Goal: Information Seeking & Learning: Learn about a topic

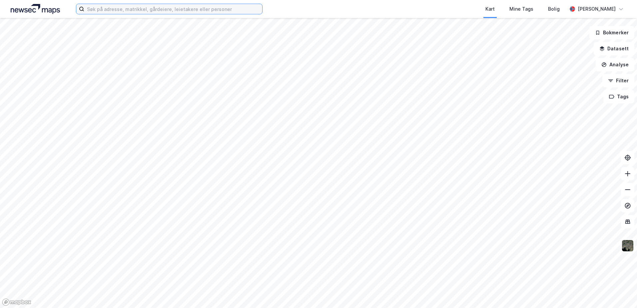
click at [117, 8] on input at bounding box center [173, 9] width 178 height 10
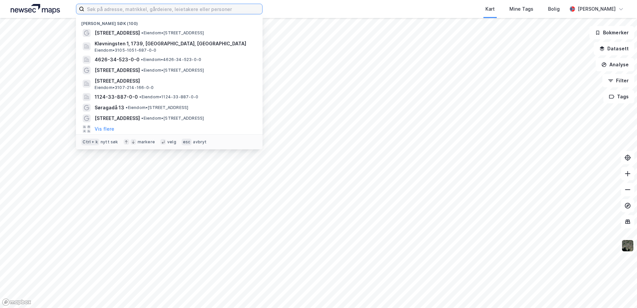
paste input "[STREET_ADDRESS],"
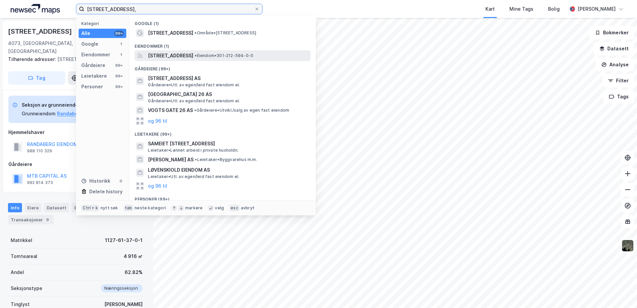
type input "[STREET_ADDRESS],"
click at [193, 57] on span "[STREET_ADDRESS]" at bounding box center [170, 56] width 45 height 8
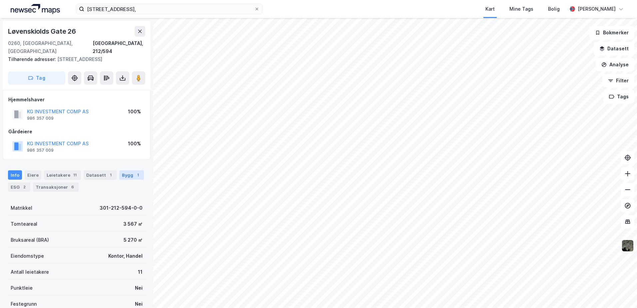
click at [119, 170] on div "Bygg 1" at bounding box center [131, 174] width 25 height 9
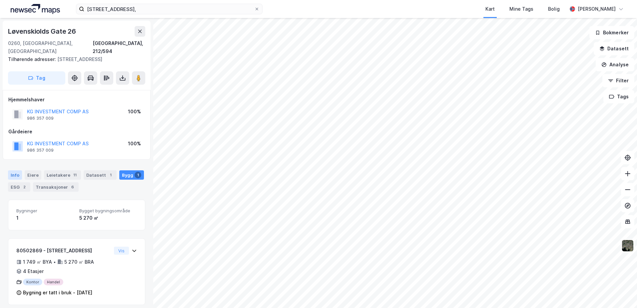
click at [13, 170] on div "Info" at bounding box center [15, 174] width 14 height 9
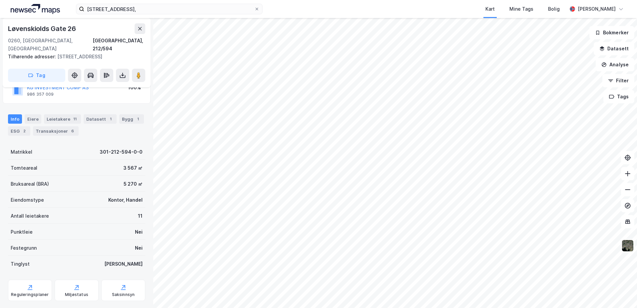
scroll to position [63, 0]
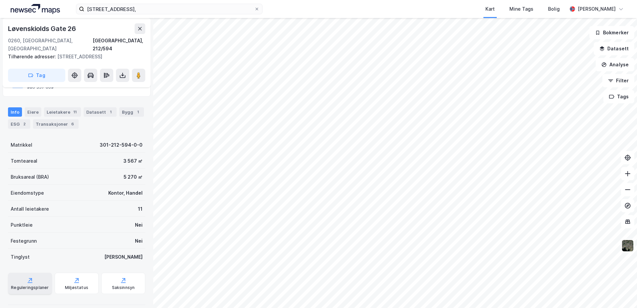
click at [38, 285] on div "Reguleringsplaner" at bounding box center [30, 287] width 38 height 5
click at [601, 48] on icon "button" at bounding box center [602, 47] width 4 height 3
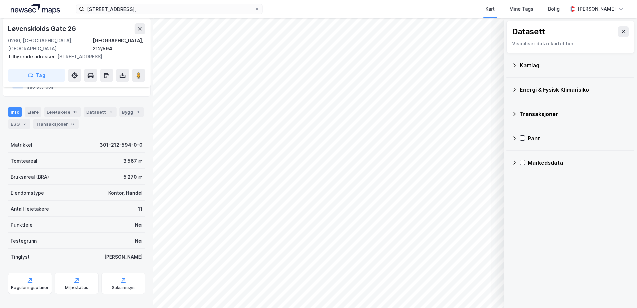
click at [513, 87] on icon at bounding box center [513, 89] width 5 height 5
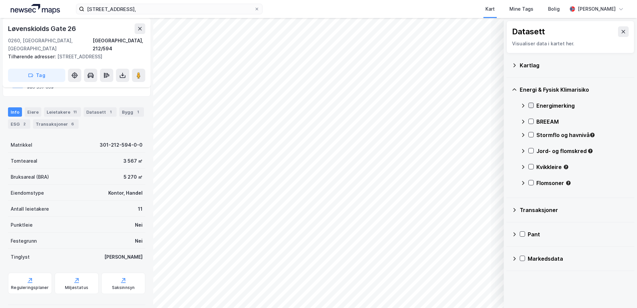
click at [531, 105] on icon at bounding box center [531, 105] width 4 height 2
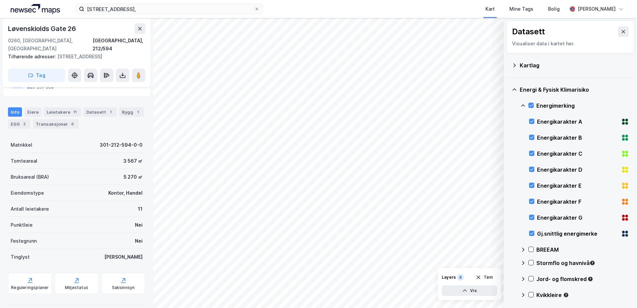
click at [514, 89] on icon at bounding box center [514, 89] width 4 height 2
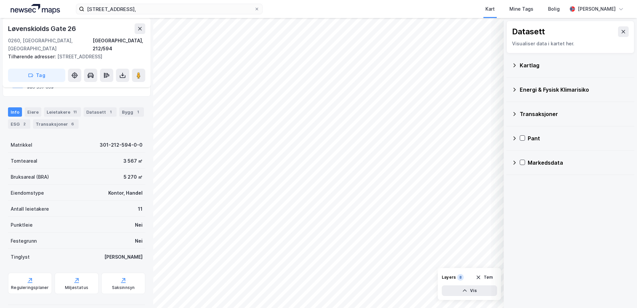
click at [514, 87] on icon at bounding box center [513, 89] width 5 height 5
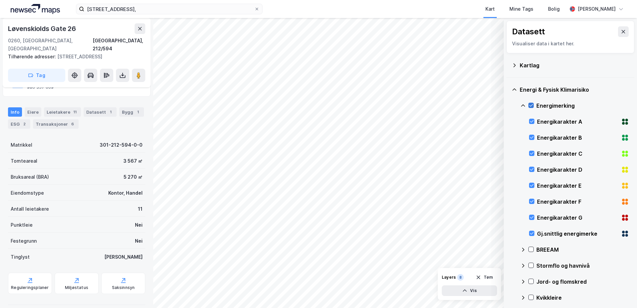
click at [530, 105] on icon at bounding box center [530, 105] width 5 height 5
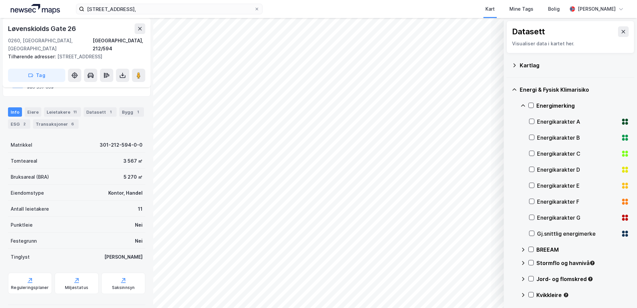
click at [512, 89] on icon at bounding box center [513, 89] width 5 height 5
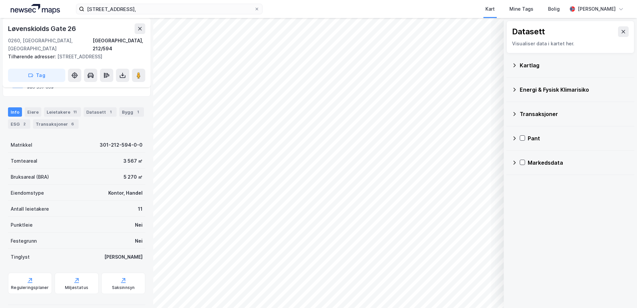
click at [514, 63] on icon at bounding box center [513, 65] width 5 height 5
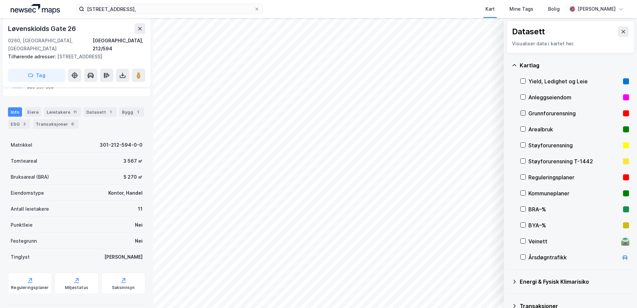
click at [523, 111] on icon at bounding box center [522, 113] width 5 height 5
click at [514, 64] on icon at bounding box center [513, 65] width 5 height 5
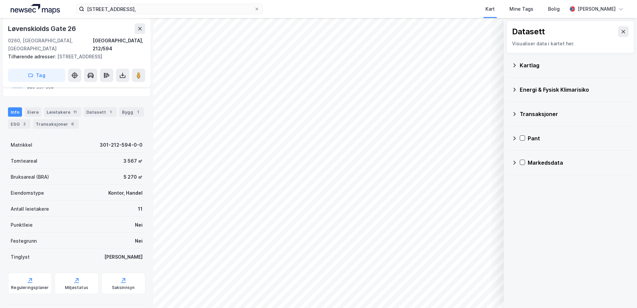
click at [514, 91] on icon at bounding box center [513, 89] width 5 height 5
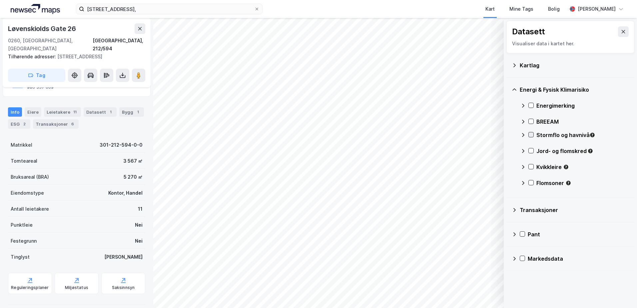
click at [532, 134] on icon at bounding box center [531, 135] width 4 height 2
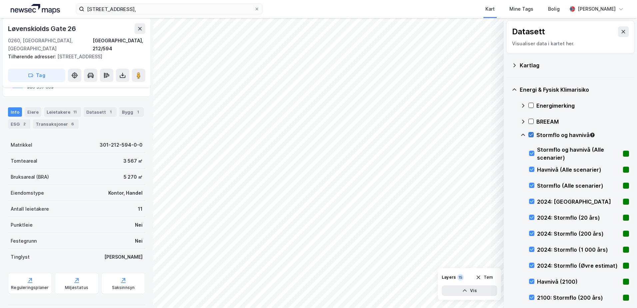
click at [532, 134] on icon at bounding box center [531, 135] width 4 height 2
click at [531, 133] on icon at bounding box center [530, 134] width 5 height 5
click at [524, 134] on icon at bounding box center [522, 134] width 5 height 5
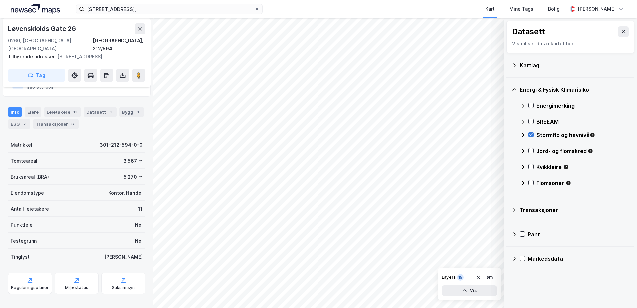
click at [531, 135] on icon at bounding box center [530, 134] width 5 height 5
click at [531, 151] on icon at bounding box center [531, 151] width 4 height 2
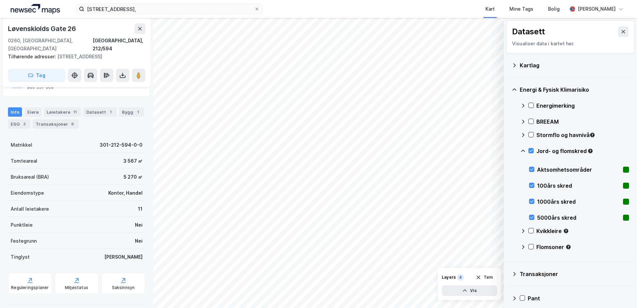
click at [522, 150] on icon at bounding box center [522, 150] width 5 height 5
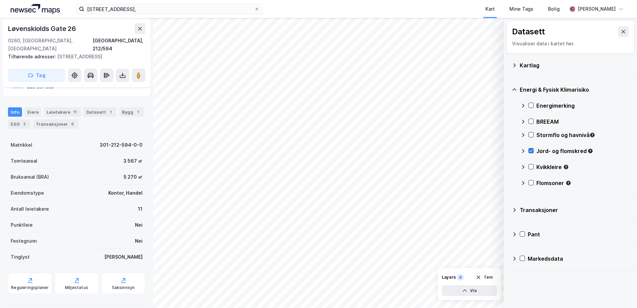
click at [530, 149] on icon at bounding box center [530, 150] width 5 height 5
click at [530, 165] on icon at bounding box center [530, 166] width 5 height 5
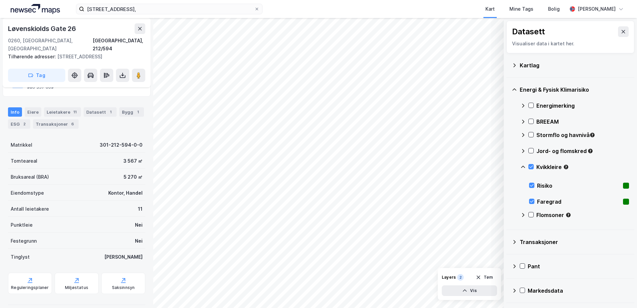
click at [524, 166] on icon at bounding box center [522, 166] width 5 height 5
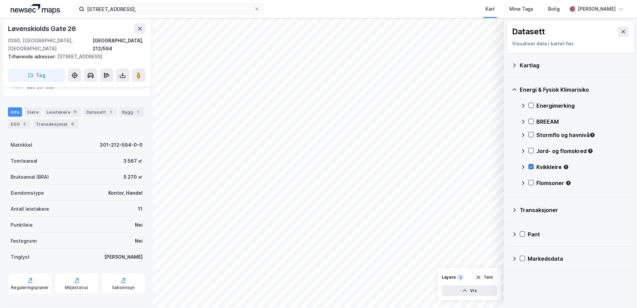
click at [531, 166] on icon at bounding box center [530, 166] width 5 height 5
click at [532, 178] on div "Flomsoner" at bounding box center [574, 185] width 109 height 16
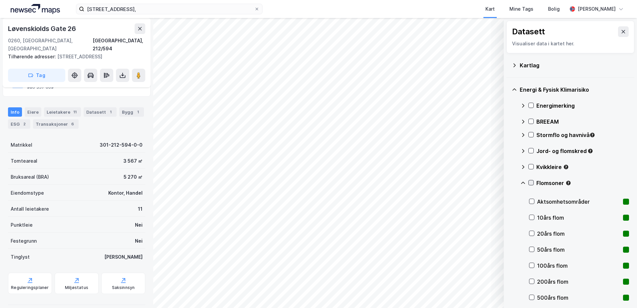
click at [529, 181] on icon at bounding box center [530, 182] width 5 height 5
click at [522, 182] on icon at bounding box center [522, 182] width 5 height 5
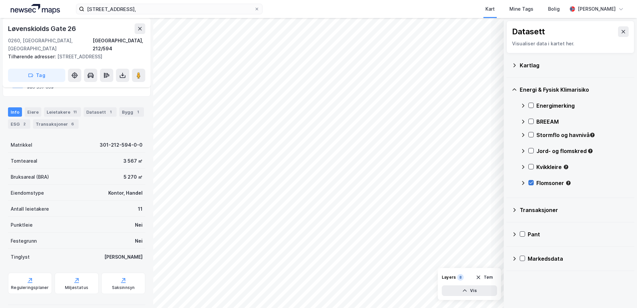
click at [531, 181] on icon at bounding box center [530, 182] width 5 height 5
click at [513, 90] on icon at bounding box center [513, 89] width 5 height 5
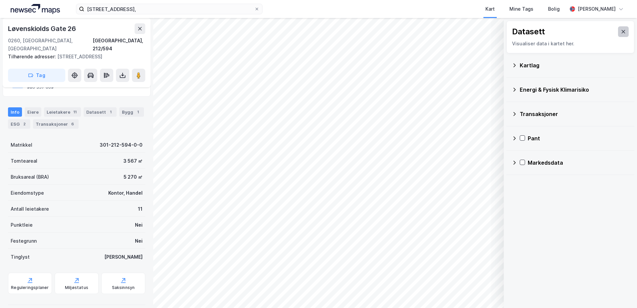
click at [621, 30] on icon at bounding box center [623, 31] width 4 height 3
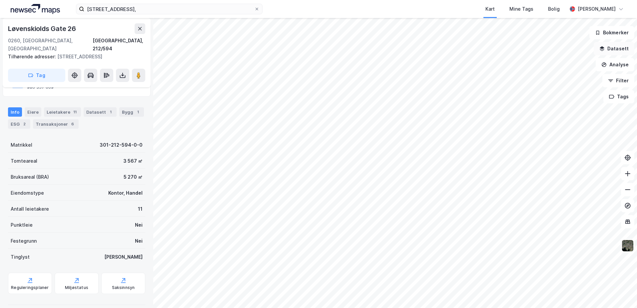
click at [601, 48] on icon "button" at bounding box center [601, 48] width 5 height 5
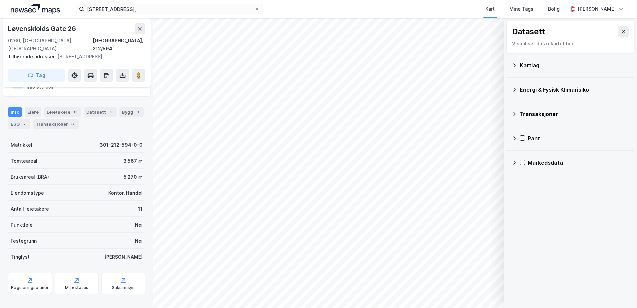
click at [515, 65] on icon at bounding box center [513, 65] width 5 height 5
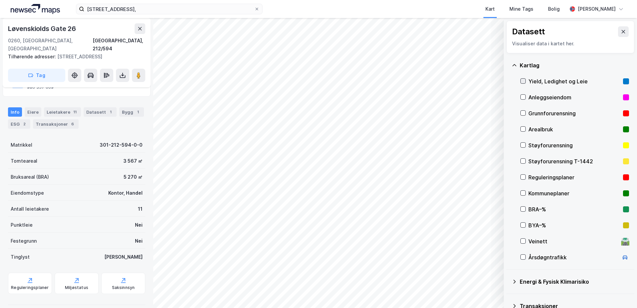
click at [522, 82] on icon at bounding box center [523, 81] width 4 height 2
click at [513, 64] on icon at bounding box center [513, 65] width 5 height 5
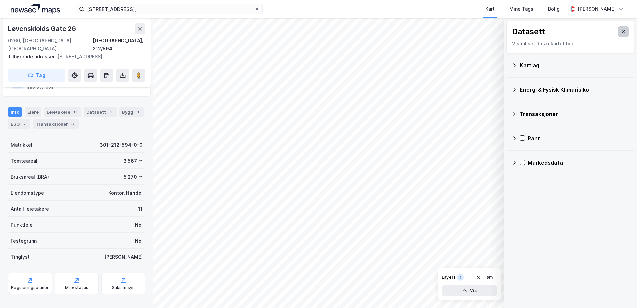
click at [620, 34] on icon at bounding box center [622, 31] width 5 height 5
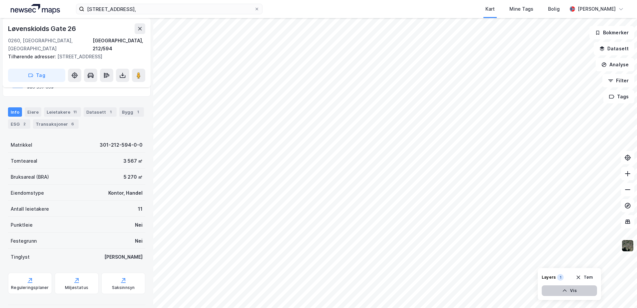
click at [582, 294] on button "Vis" at bounding box center [568, 290] width 55 height 11
click at [577, 261] on icon "button" at bounding box center [577, 260] width 5 height 5
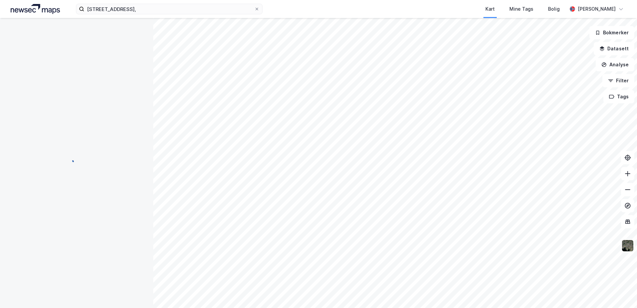
scroll to position [0, 0]
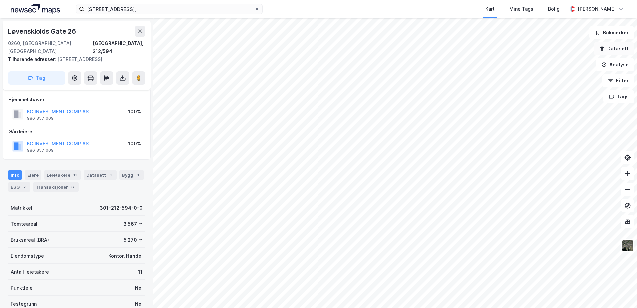
click at [601, 51] on icon "button" at bounding box center [601, 48] width 5 height 5
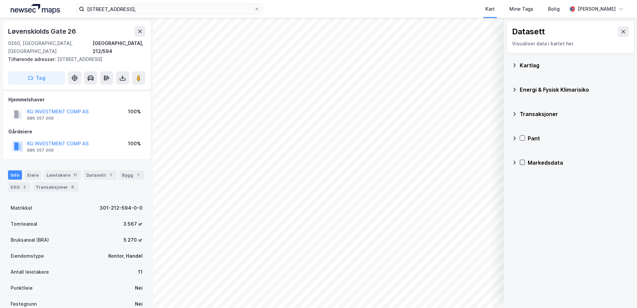
click at [521, 162] on icon at bounding box center [522, 162] width 4 height 2
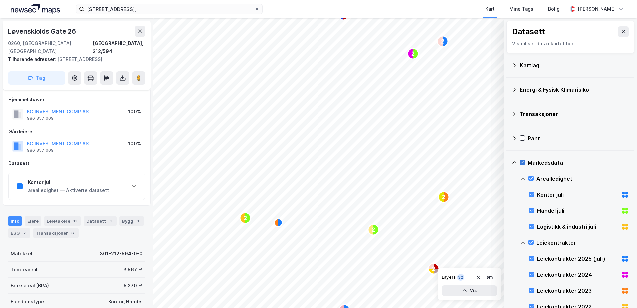
click at [523, 163] on icon at bounding box center [522, 162] width 5 height 5
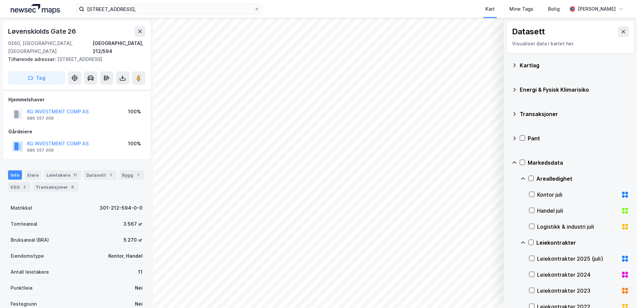
click at [514, 163] on icon at bounding box center [513, 162] width 5 height 5
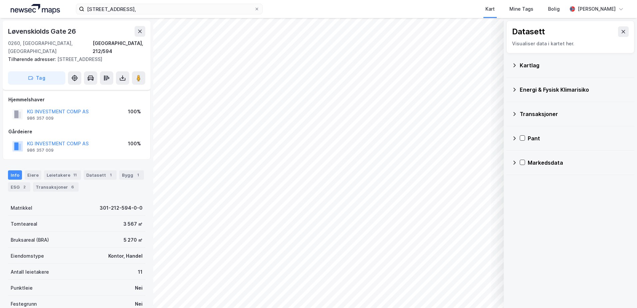
click at [513, 65] on icon at bounding box center [513, 65] width 5 height 5
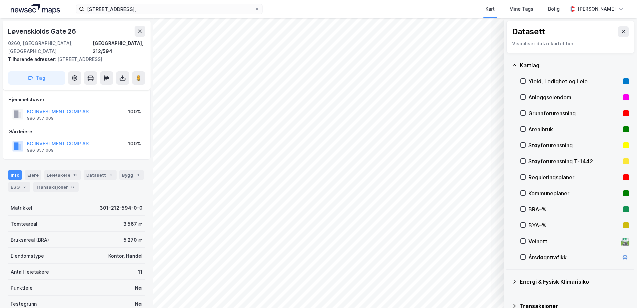
click at [513, 65] on icon at bounding box center [514, 65] width 4 height 2
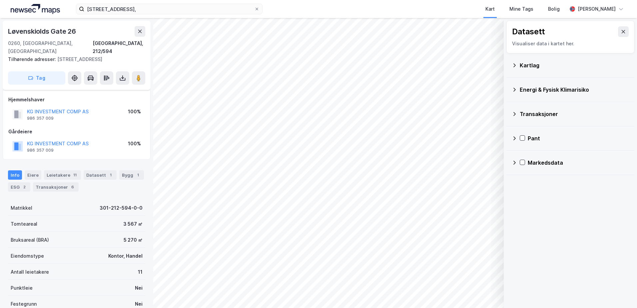
click at [514, 113] on icon at bounding box center [513, 113] width 5 height 5
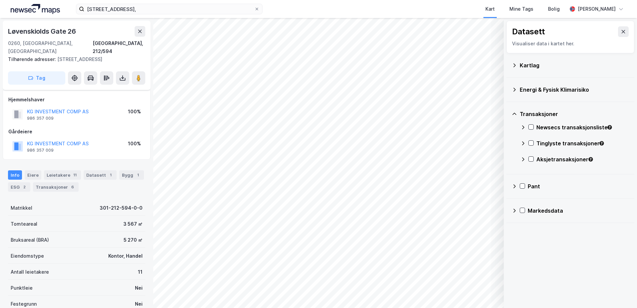
click at [514, 113] on icon at bounding box center [513, 113] width 5 height 5
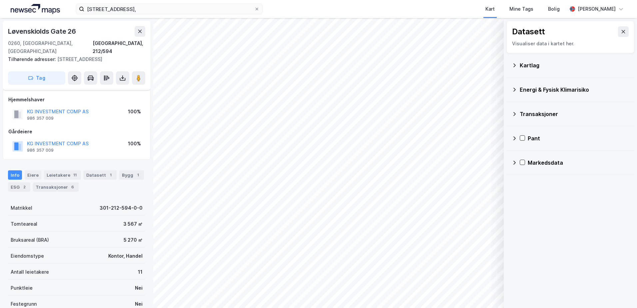
click at [519, 161] on div "Markedsdata" at bounding box center [569, 163] width 117 height 16
click at [512, 162] on icon at bounding box center [513, 162] width 5 height 5
click at [622, 32] on button at bounding box center [623, 31] width 11 height 11
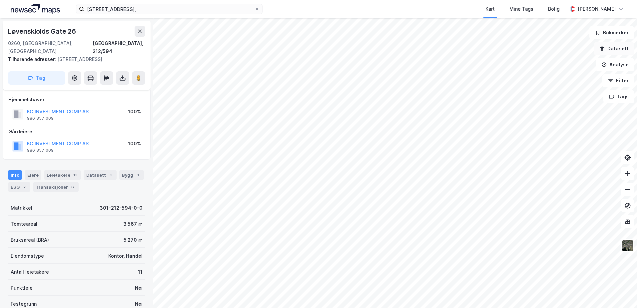
click at [603, 49] on icon "button" at bounding box center [601, 48] width 5 height 5
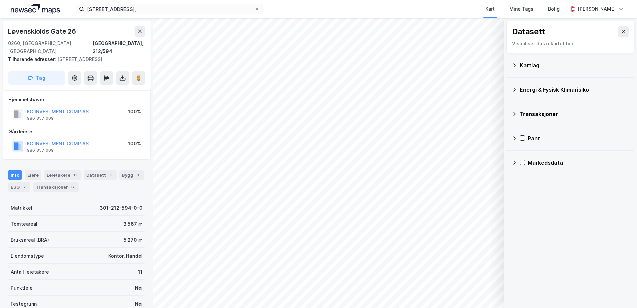
click at [512, 65] on icon at bounding box center [513, 65] width 5 height 5
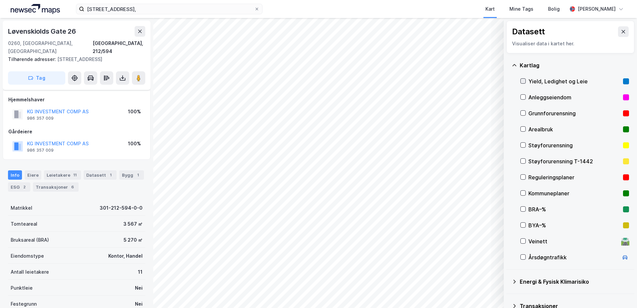
click at [521, 78] on div at bounding box center [522, 80] width 5 height 5
